Goal: Information Seeking & Learning: Check status

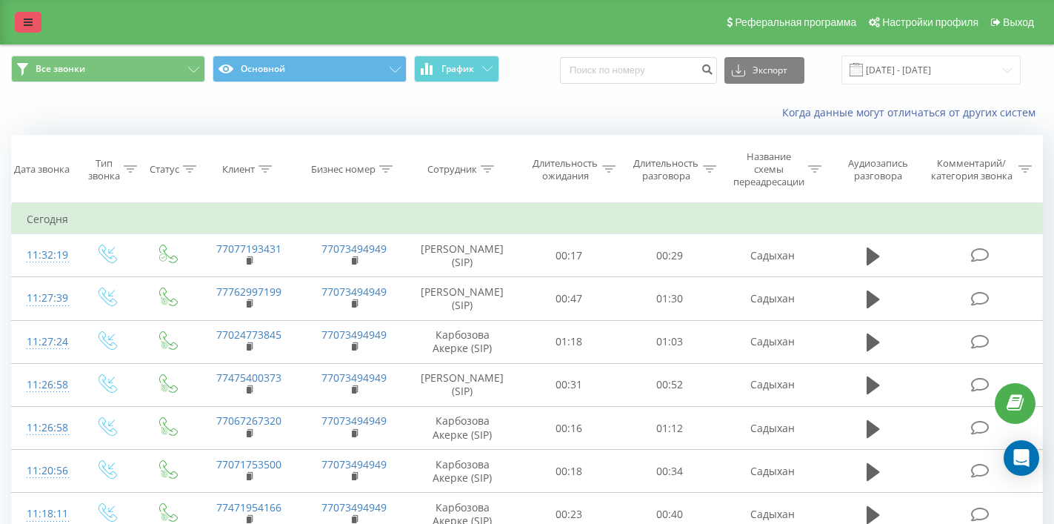
click at [32, 21] on link at bounding box center [28, 22] width 27 height 21
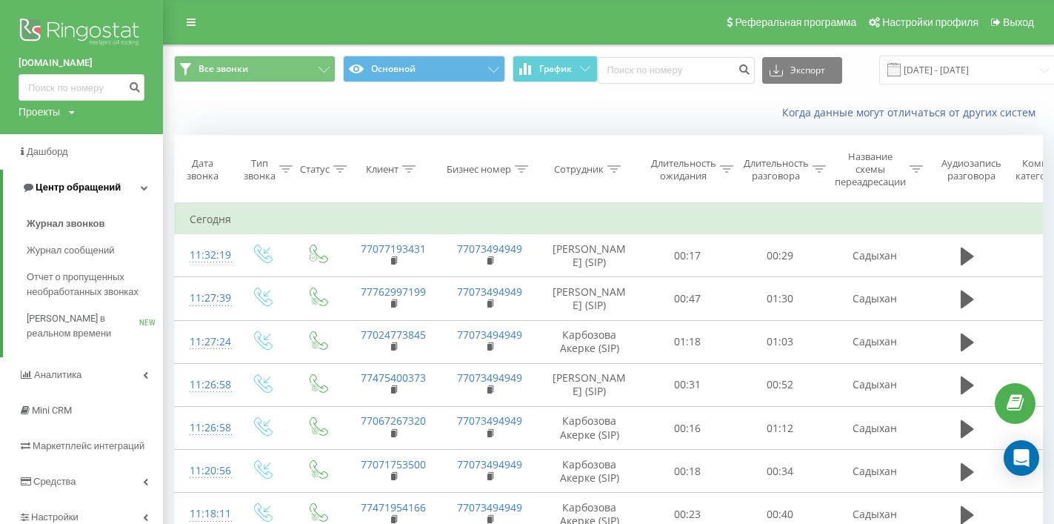
click at [144, 184] on icon at bounding box center [144, 187] width 7 height 7
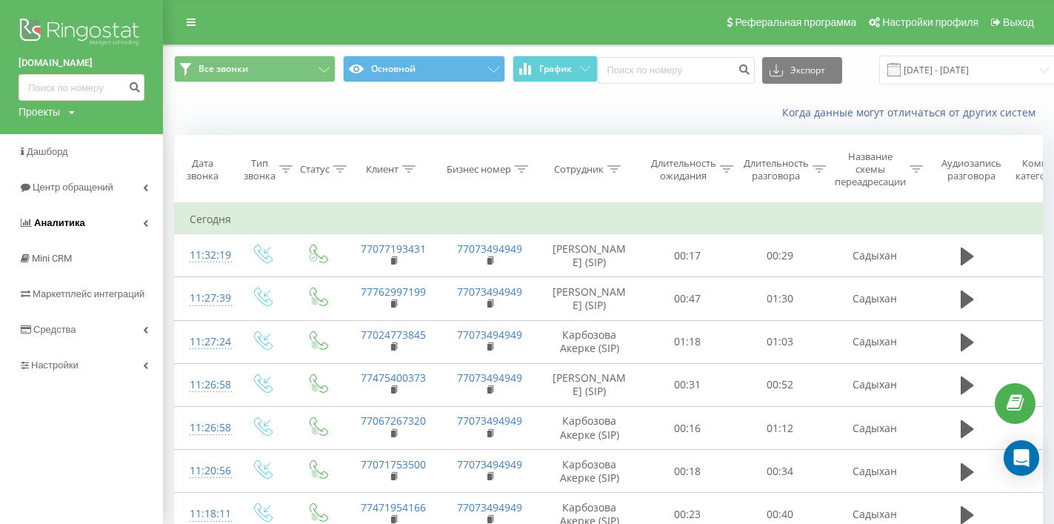
click at [143, 224] on link "Аналитика" at bounding box center [81, 223] width 163 height 36
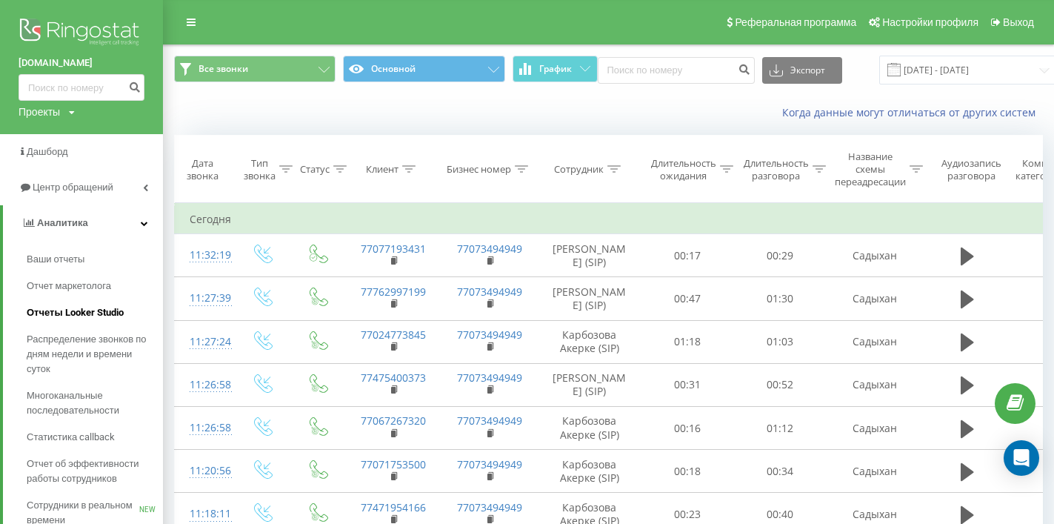
click at [105, 306] on span "Отчеты Looker Studio" at bounding box center [75, 312] width 97 height 15
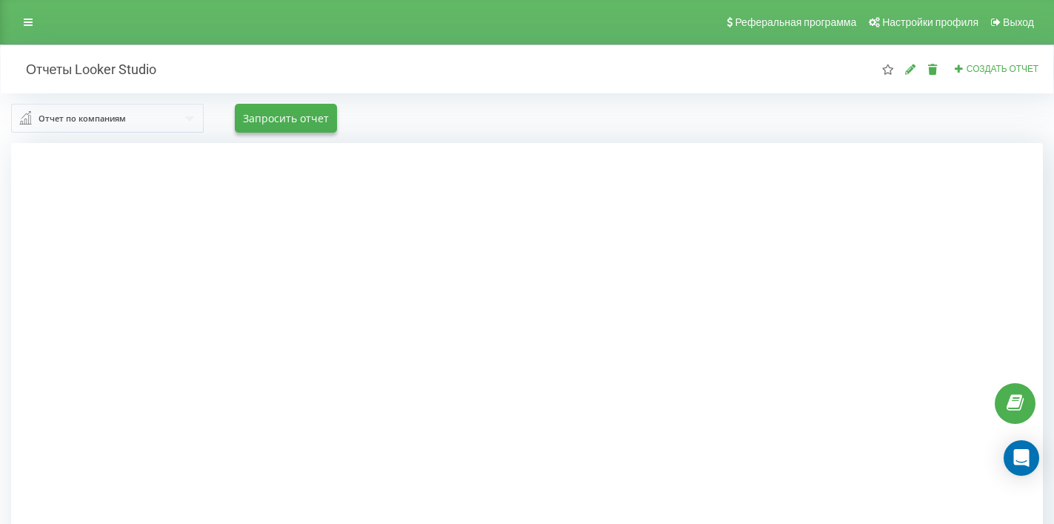
click at [23, 19] on link at bounding box center [28, 22] width 27 height 21
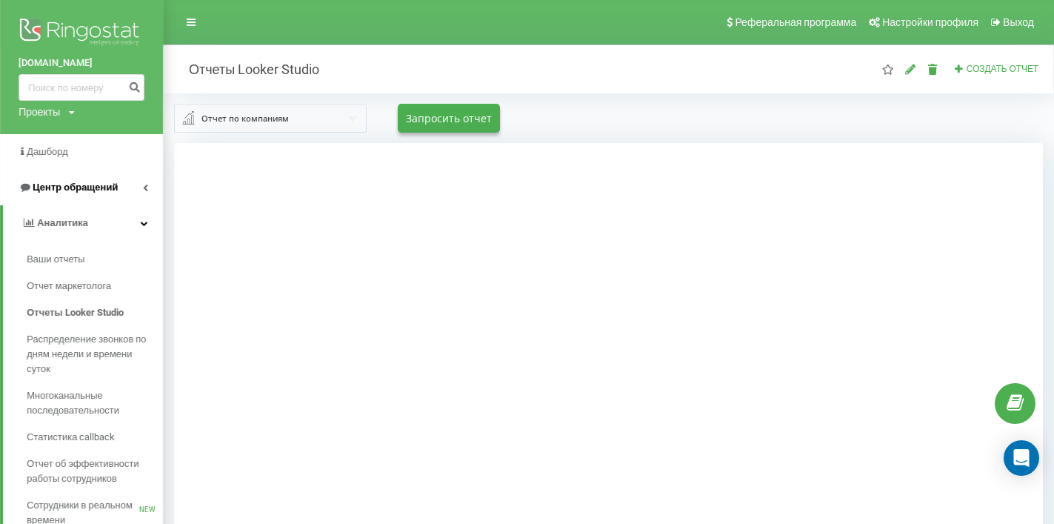
click at [148, 197] on link "Центр обращений" at bounding box center [81, 188] width 163 height 36
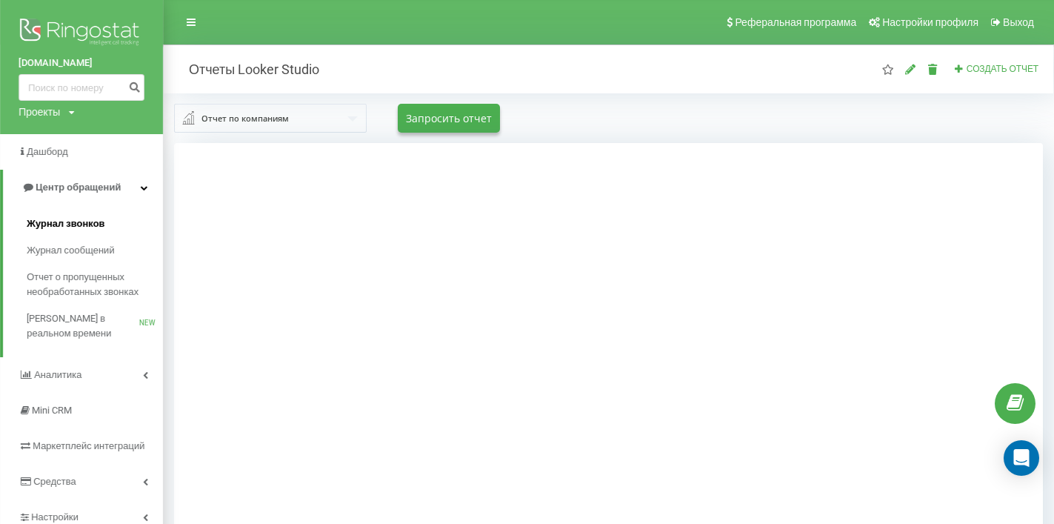
click at [83, 231] on span "Журнал звонков" at bounding box center [66, 223] width 78 height 15
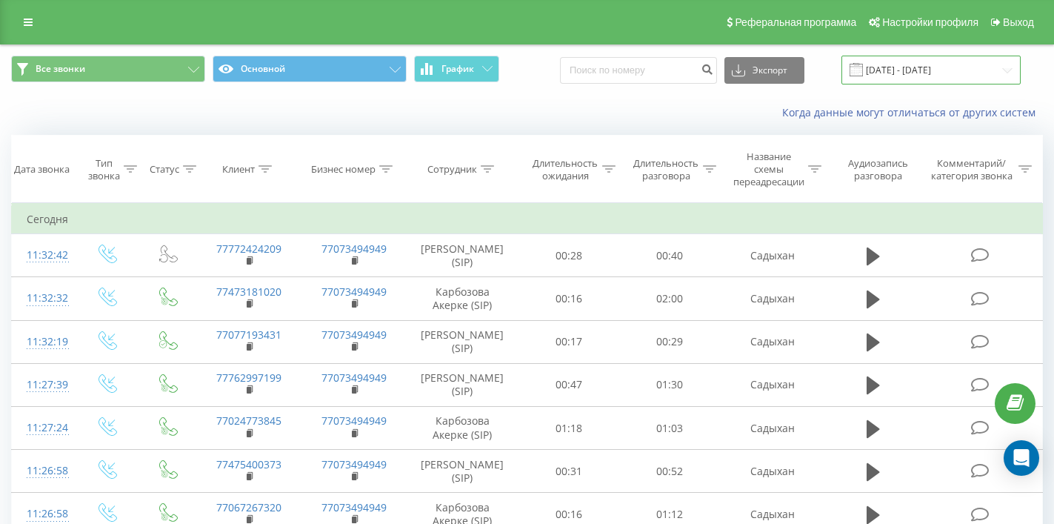
click at [927, 84] on input "[DATE] - [DATE]" at bounding box center [931, 70] width 179 height 29
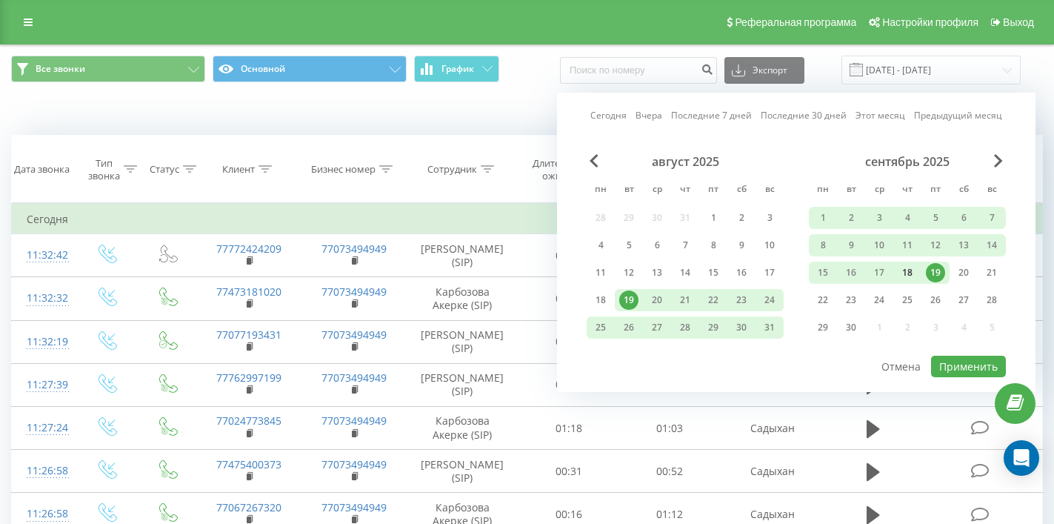
click at [911, 282] on div "18" at bounding box center [907, 272] width 19 height 19
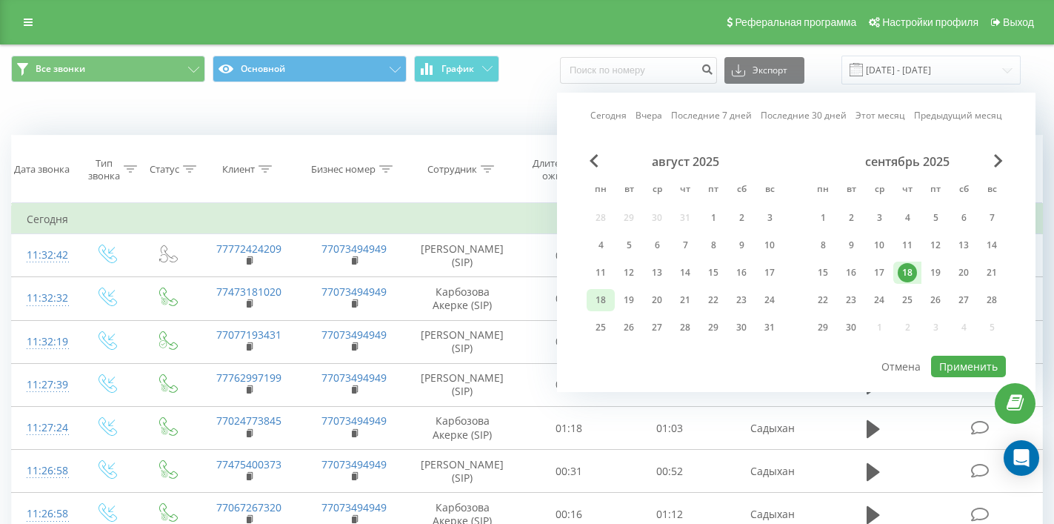
click at [599, 310] on div "18" at bounding box center [600, 299] width 19 height 19
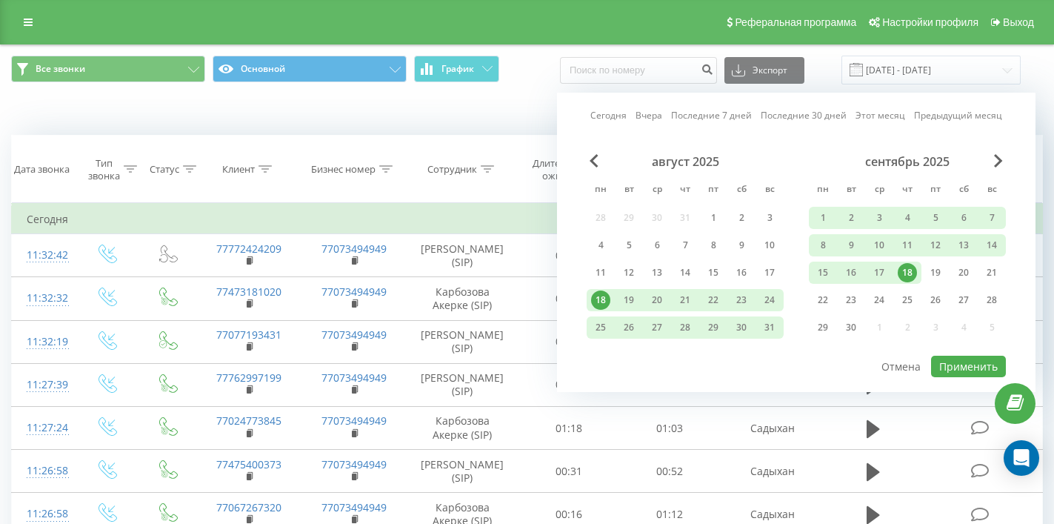
click at [900, 282] on div "18" at bounding box center [907, 272] width 19 height 19
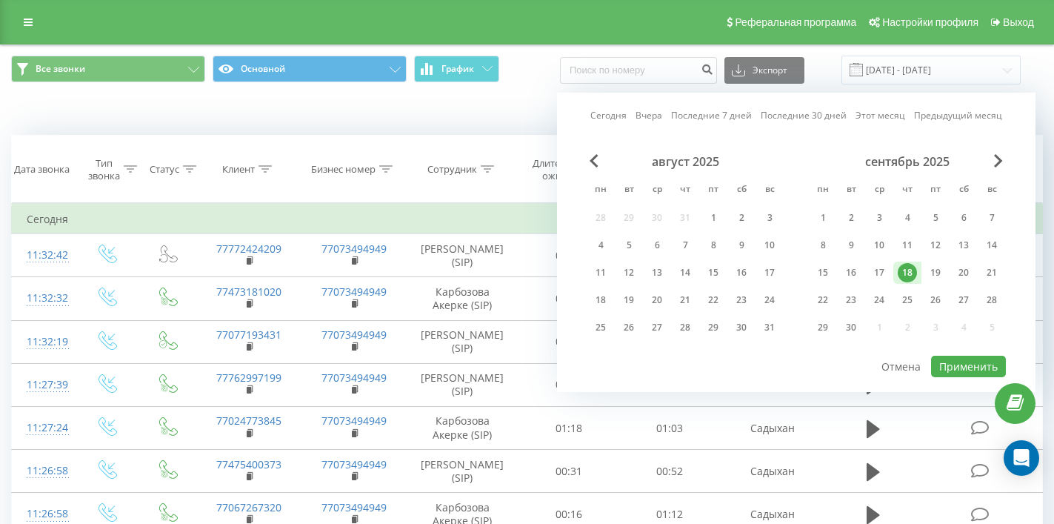
click at [900, 282] on div "18" at bounding box center [907, 272] width 19 height 19
click at [980, 376] on button "Применить" at bounding box center [968, 366] width 75 height 21
type input "[DATE] - [DATE]"
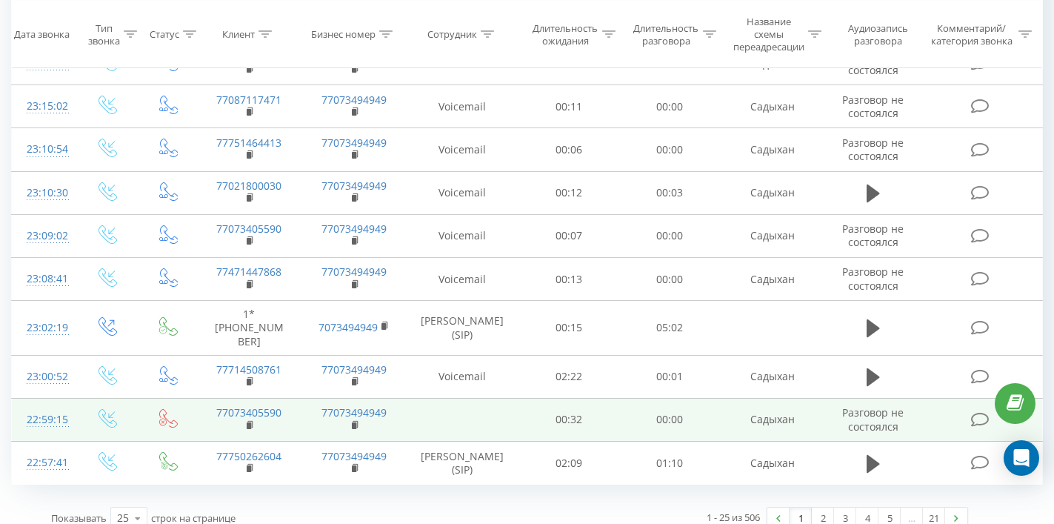
scroll to position [838, 0]
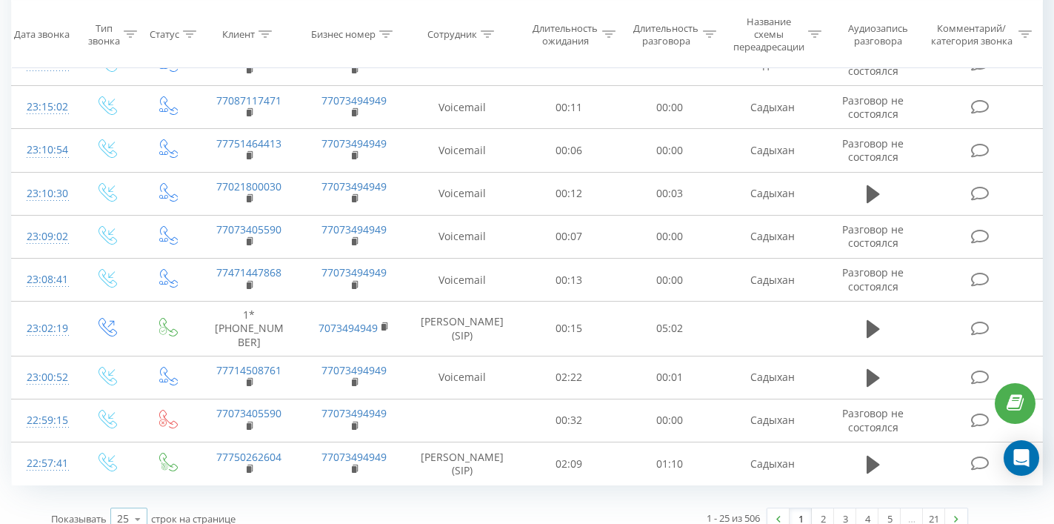
click at [139, 507] on icon at bounding box center [138, 518] width 22 height 29
click at [132, 490] on span "100" at bounding box center [126, 497] width 18 height 14
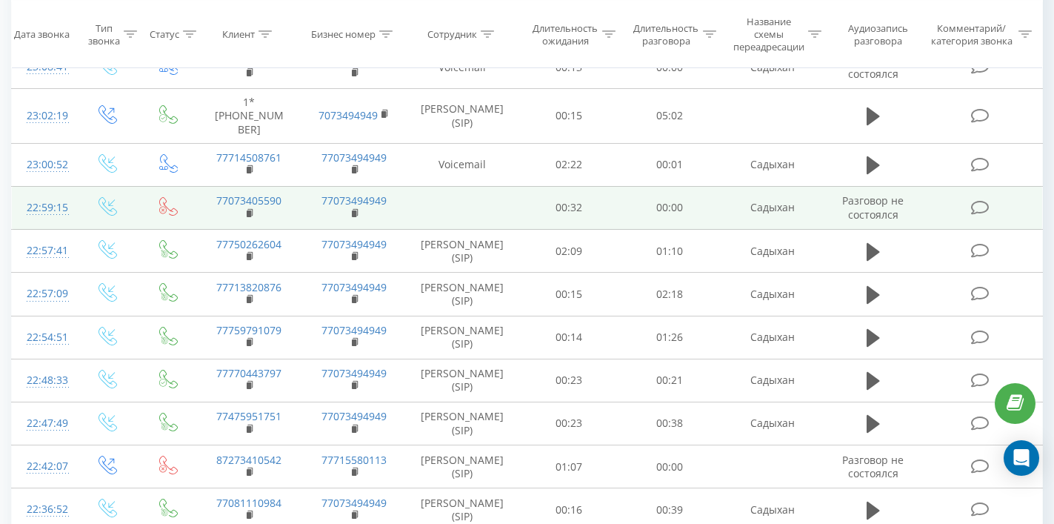
scroll to position [1051, 0]
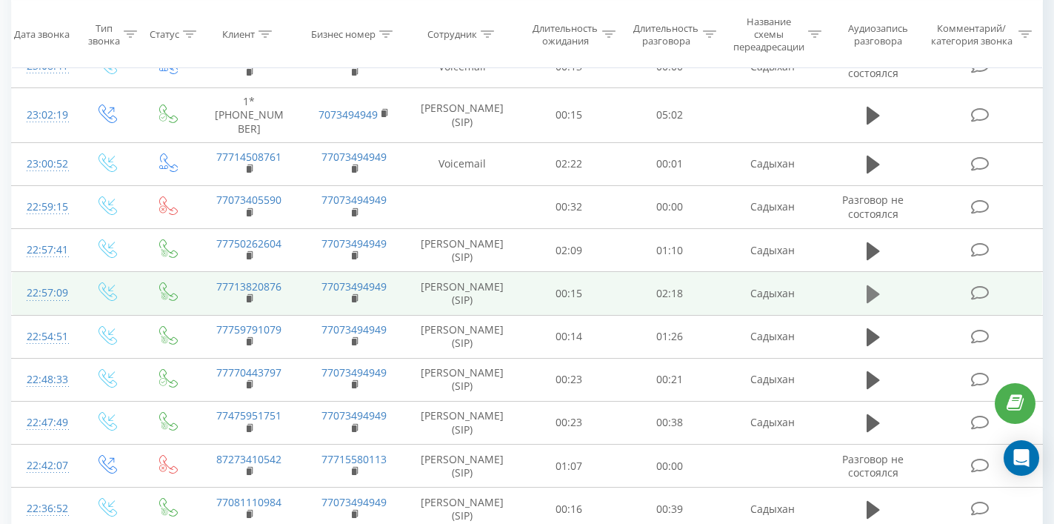
click at [870, 285] on icon at bounding box center [873, 294] width 13 height 18
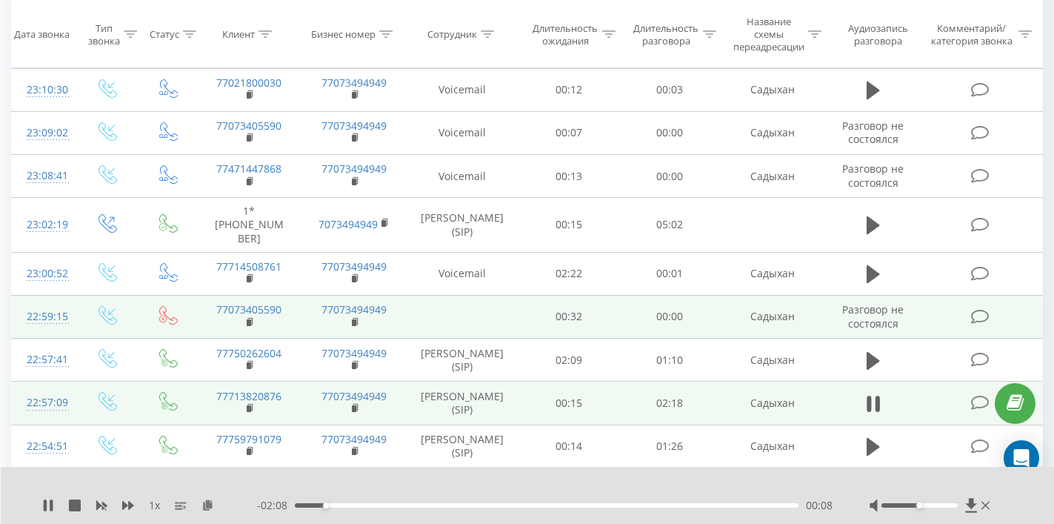
scroll to position [961, 0]
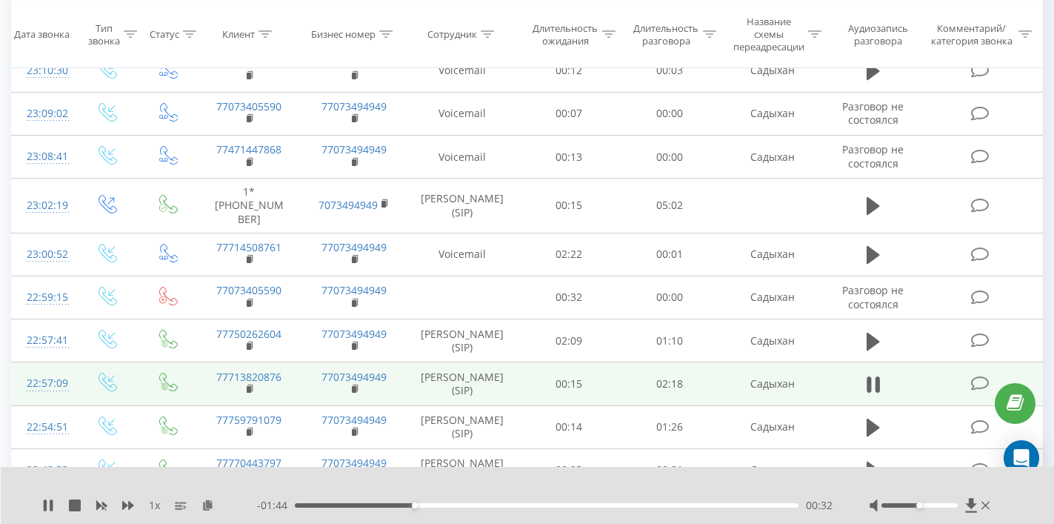
click at [476, 501] on div "- 01:44 00:32 00:32" at bounding box center [545, 505] width 576 height 15
click at [476, 506] on div "00:33" at bounding box center [547, 505] width 504 height 4
click at [458, 504] on div "00:51" at bounding box center [547, 505] width 504 height 4
click at [449, 505] on div "00:45" at bounding box center [547, 505] width 504 height 4
click at [436, 505] on div "00:43" at bounding box center [547, 505] width 504 height 4
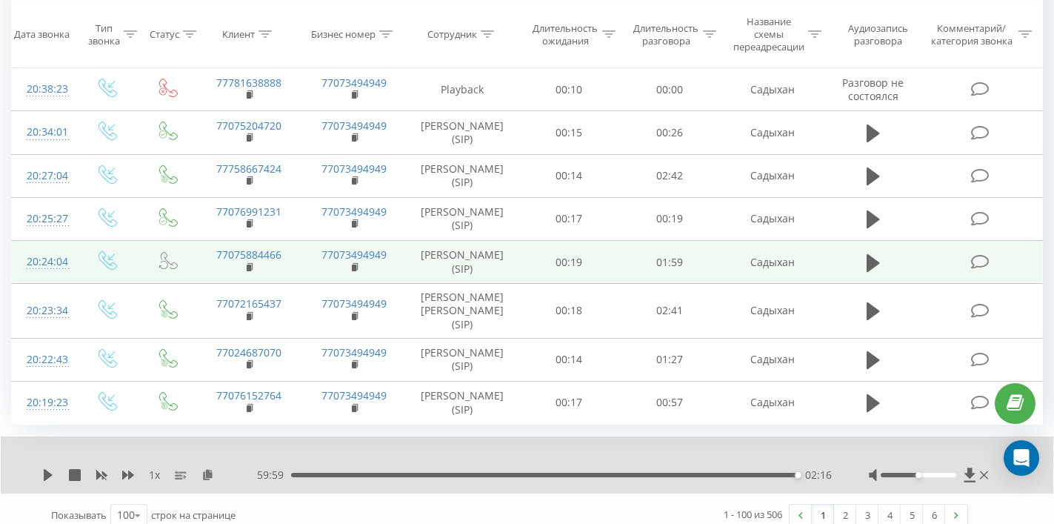
scroll to position [4154, 0]
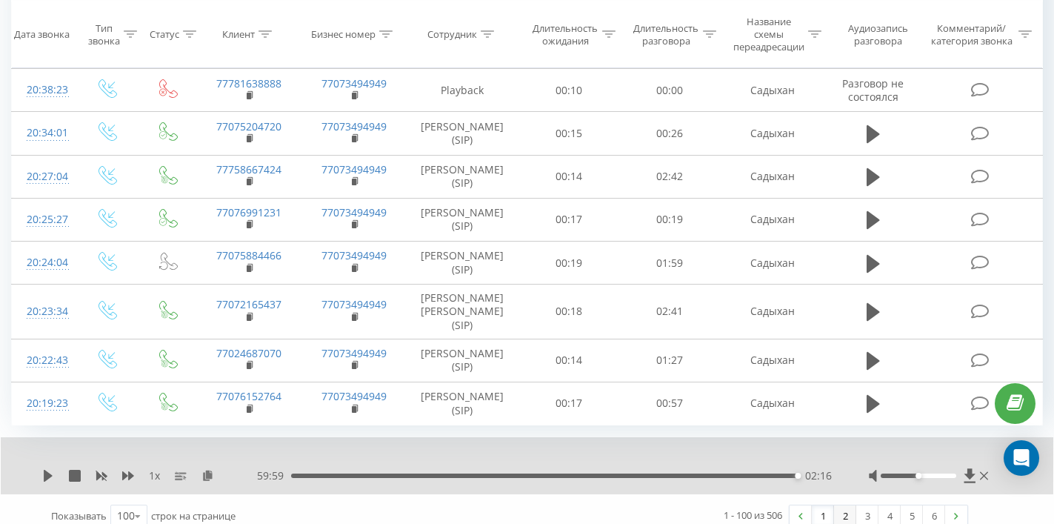
click at [848, 505] on link "2" at bounding box center [845, 515] width 22 height 21
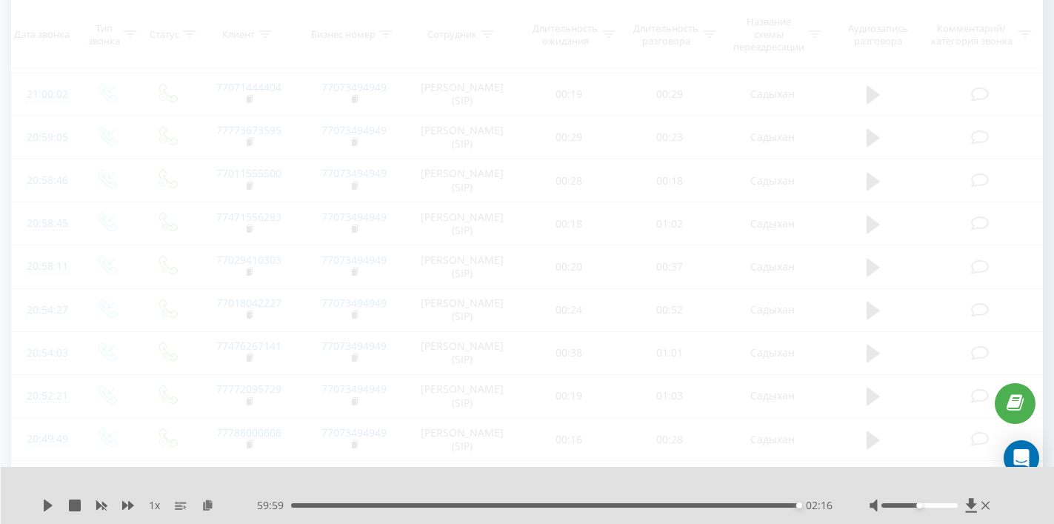
scroll to position [112, 0]
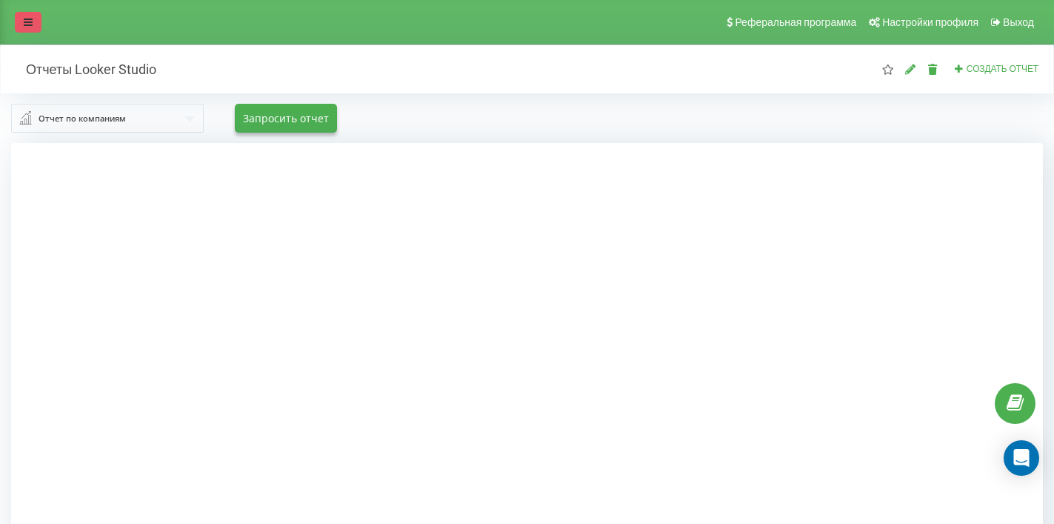
click at [26, 24] on icon at bounding box center [28, 22] width 9 height 10
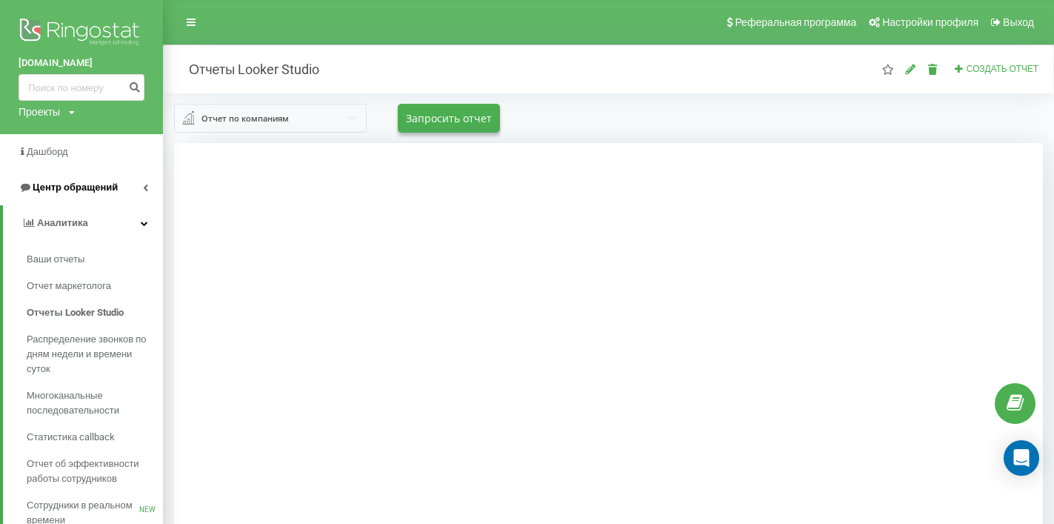
click at [55, 184] on span "Центр обращений" at bounding box center [75, 186] width 85 height 11
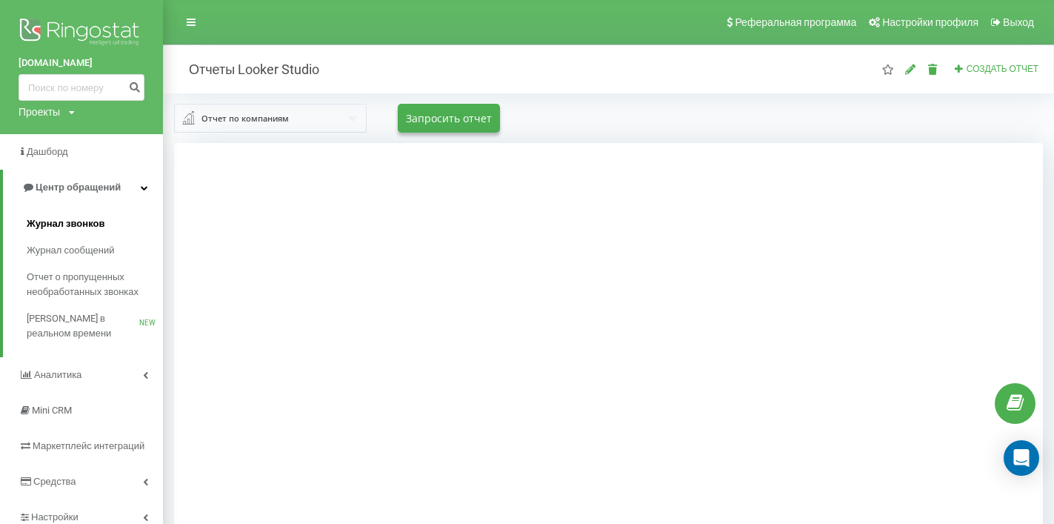
click at [52, 225] on span "Журнал звонков" at bounding box center [66, 223] width 78 height 15
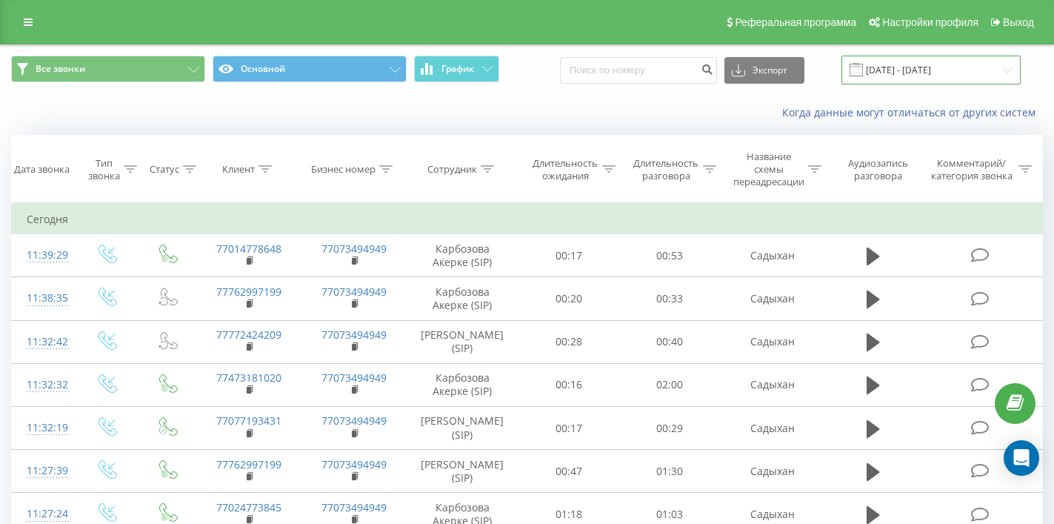
click at [919, 84] on input "[DATE] - [DATE]" at bounding box center [931, 70] width 179 height 29
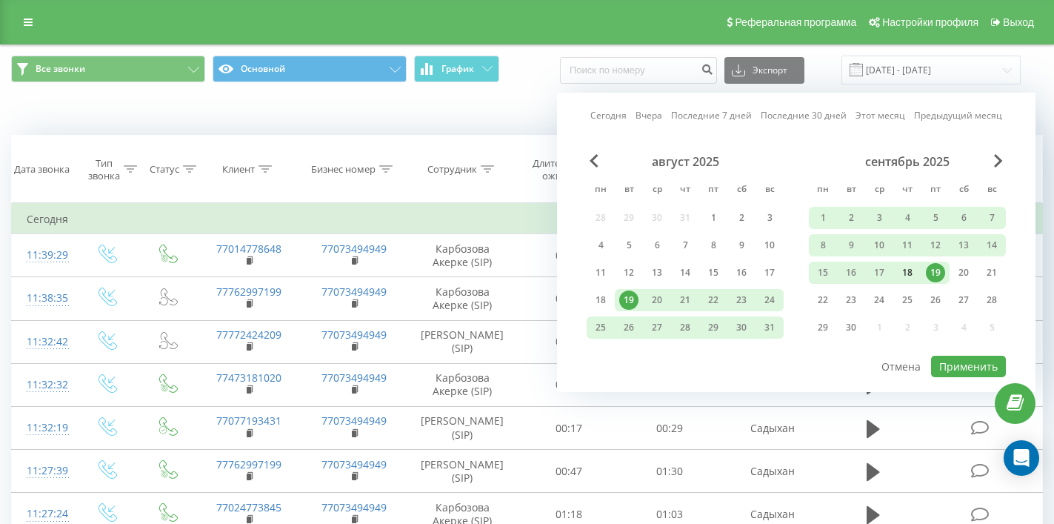
click at [916, 274] on div "18" at bounding box center [907, 273] width 28 height 22
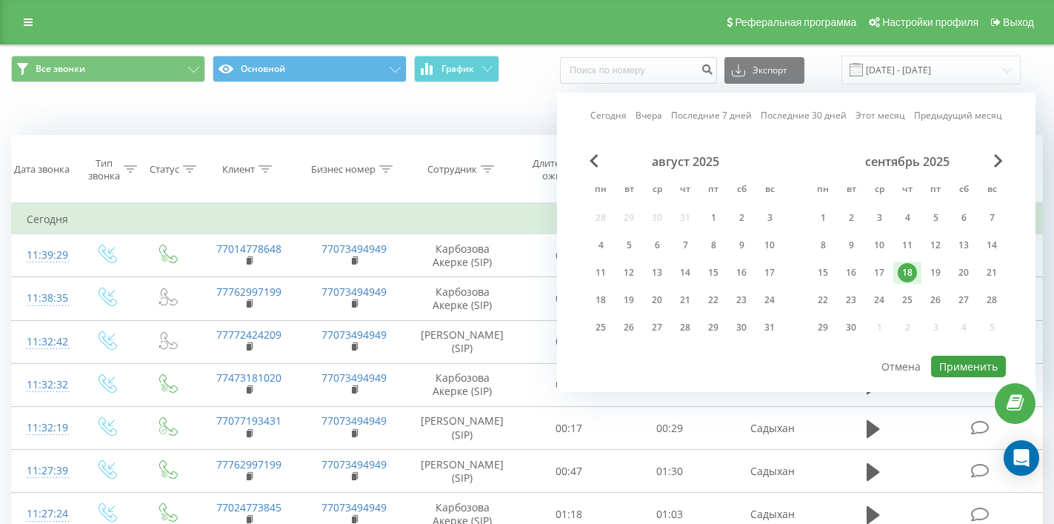
click at [955, 377] on button "Применить" at bounding box center [968, 366] width 75 height 21
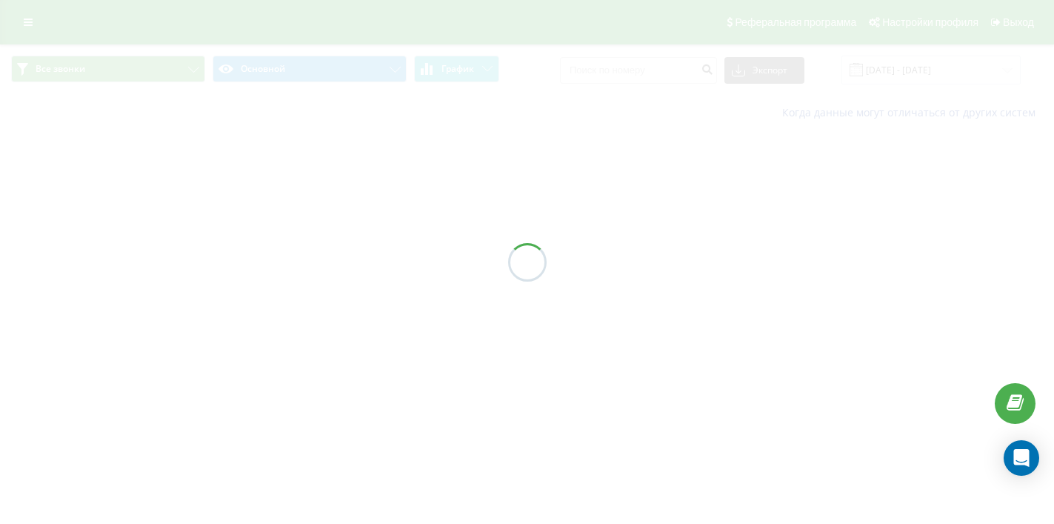
type input "[DATE] - [DATE]"
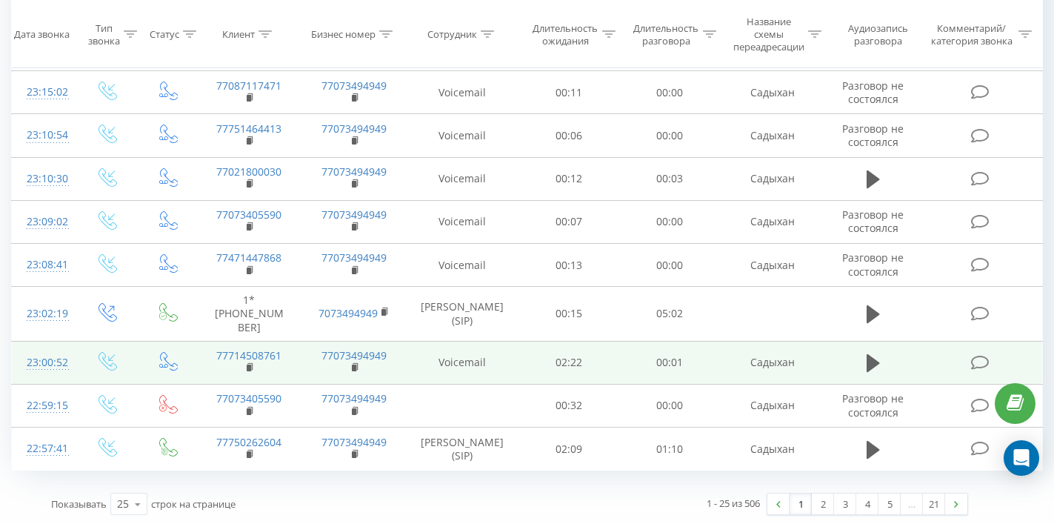
scroll to position [852, 0]
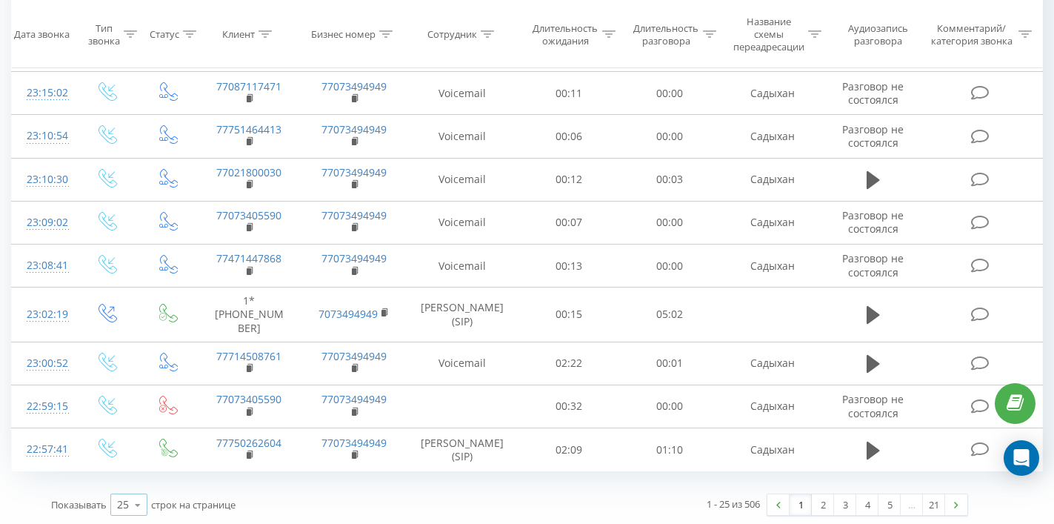
click at [133, 500] on icon at bounding box center [138, 504] width 22 height 29
click at [129, 478] on span "100" at bounding box center [126, 483] width 18 height 14
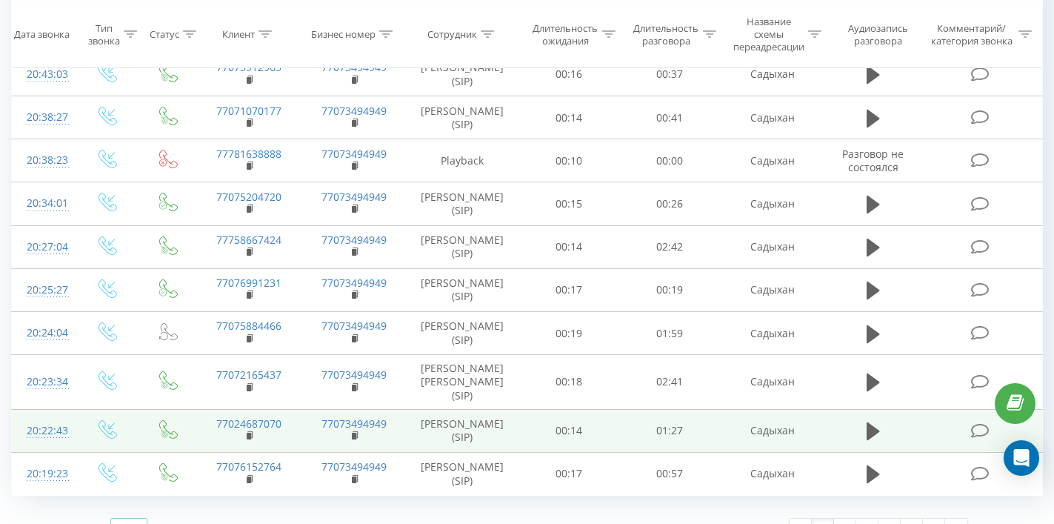
scroll to position [4083, 0]
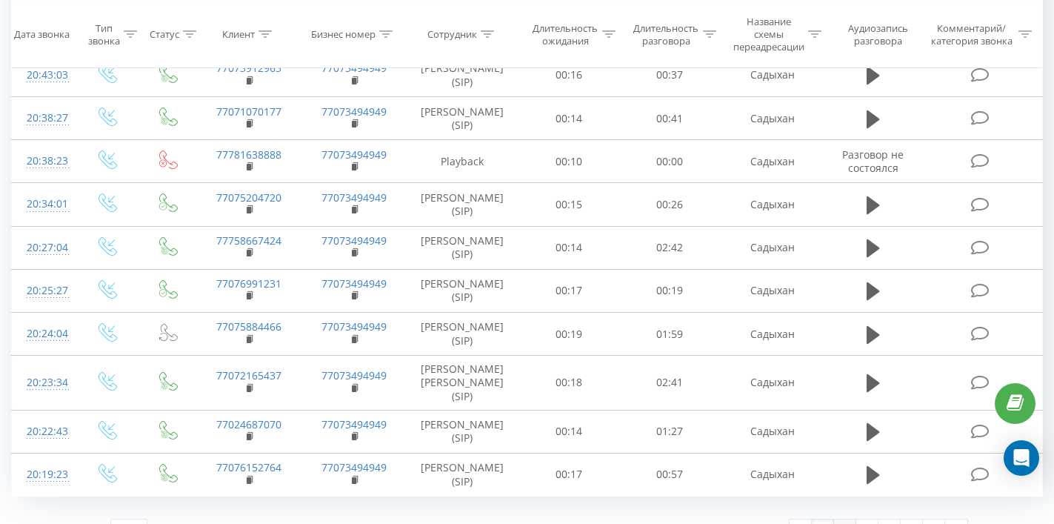
click at [852, 519] on link "2" at bounding box center [845, 529] width 22 height 21
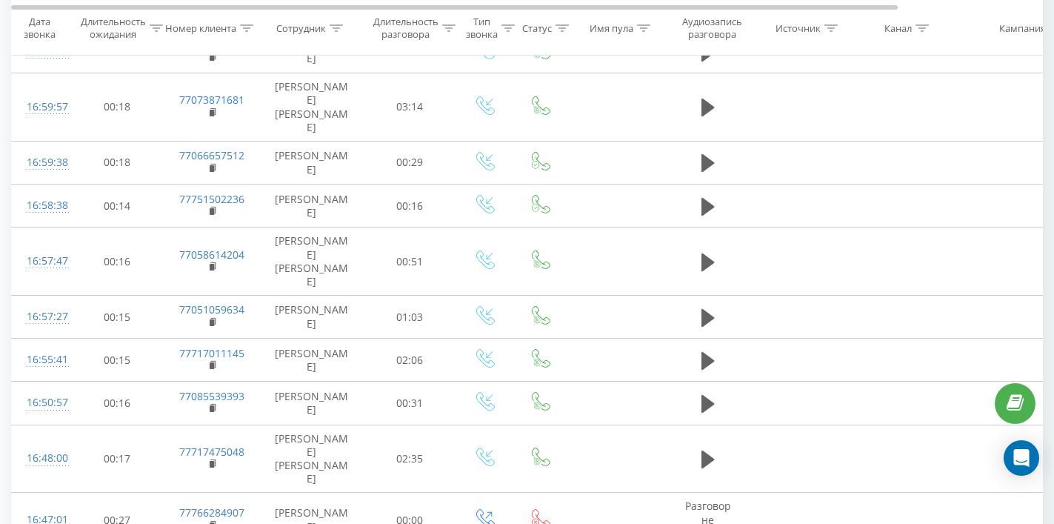
scroll to position [4418, 0]
